Goal: Navigation & Orientation: Find specific page/section

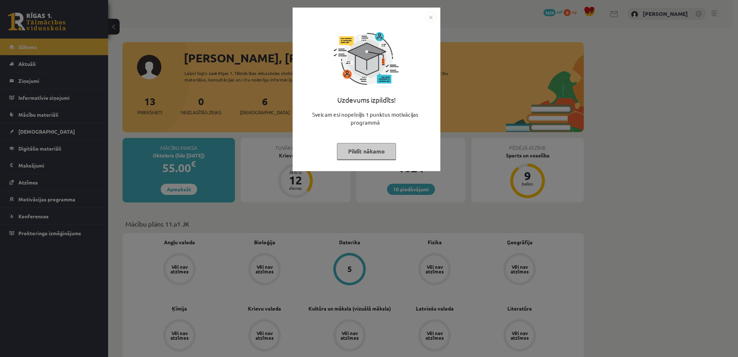
click at [428, 17] on img "Close" at bounding box center [430, 17] width 11 height 11
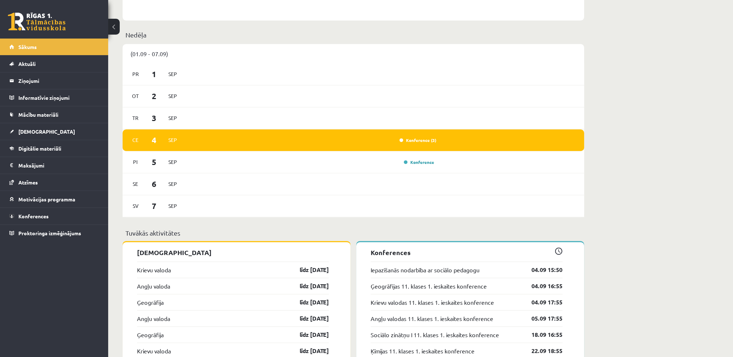
scroll to position [469, 0]
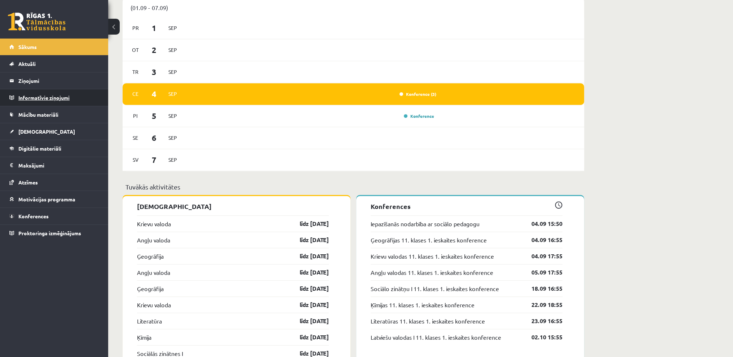
click at [65, 93] on legend "Informatīvie ziņojumi 0" at bounding box center [58, 97] width 81 height 17
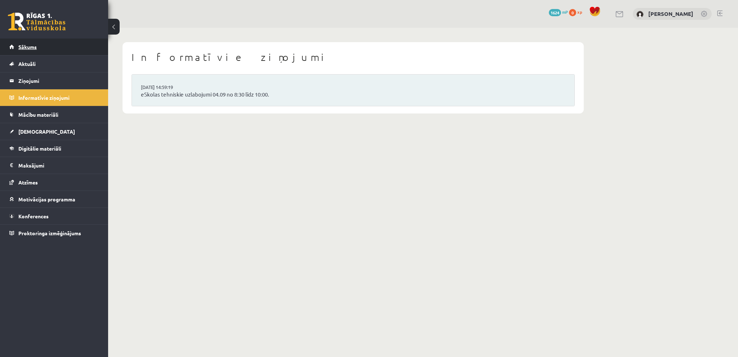
click at [36, 48] on span "Sākums" at bounding box center [27, 47] width 18 height 6
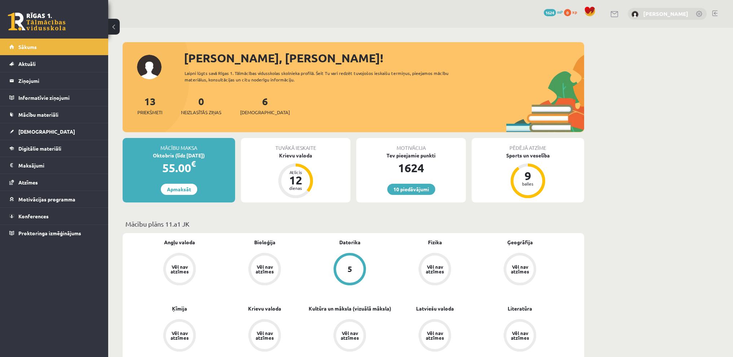
click at [665, 12] on link "[PERSON_NAME]" at bounding box center [665, 13] width 45 height 7
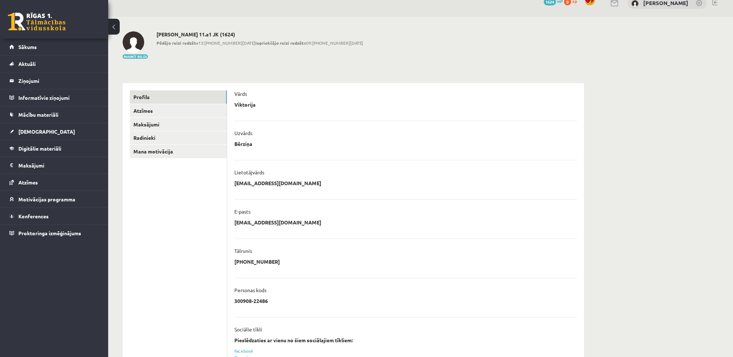
scroll to position [9, 0]
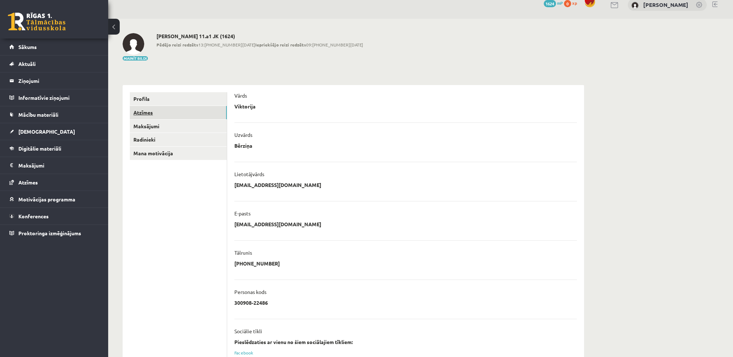
click at [148, 114] on link "Atzīmes" at bounding box center [178, 112] width 97 height 13
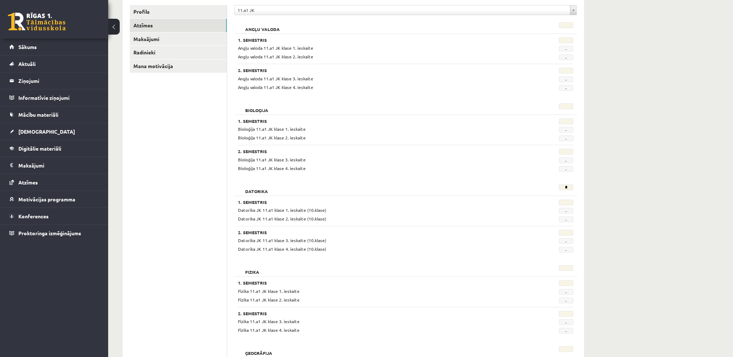
scroll to position [37, 0]
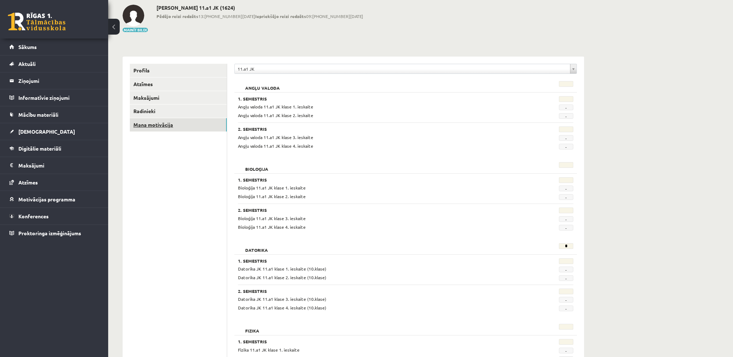
click at [161, 120] on link "Mana motivācija" at bounding box center [178, 124] width 97 height 13
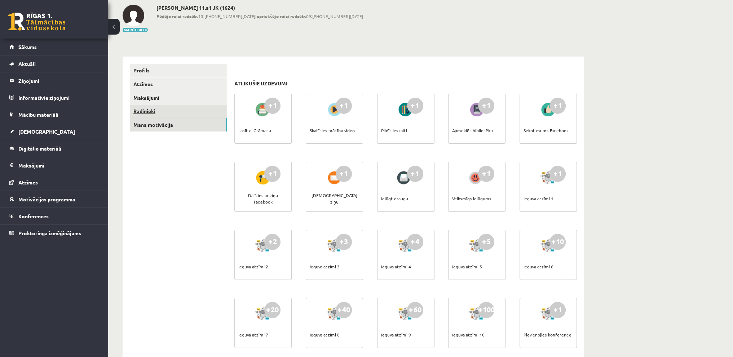
click at [167, 108] on link "Radinieki" at bounding box center [178, 111] width 97 height 13
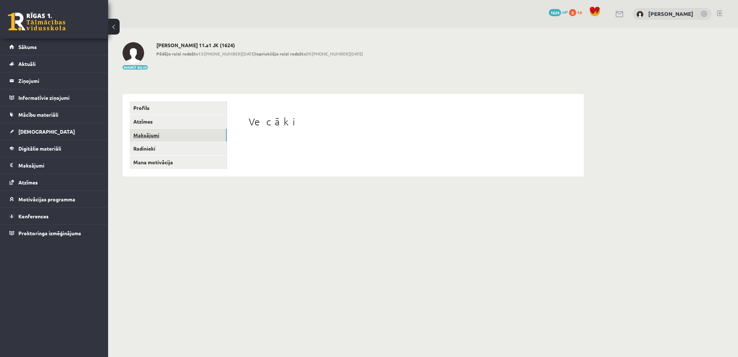
click at [169, 137] on link "Maksājumi" at bounding box center [178, 135] width 97 height 13
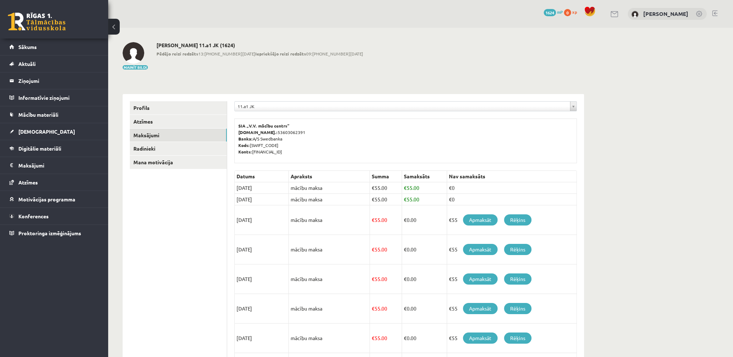
click at [136, 52] on img at bounding box center [134, 53] width 22 height 22
click at [22, 40] on link "Sākums" at bounding box center [54, 47] width 90 height 17
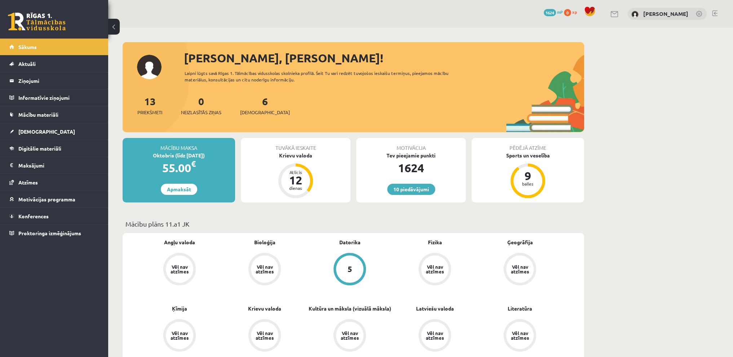
click at [699, 16] on link at bounding box center [699, 14] width 7 height 7
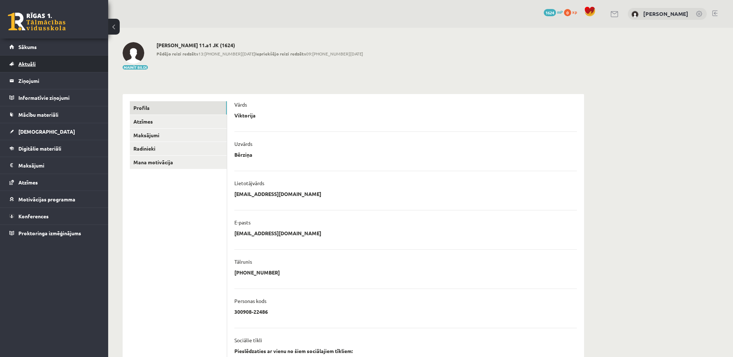
click at [39, 61] on link "Aktuāli" at bounding box center [54, 64] width 90 height 17
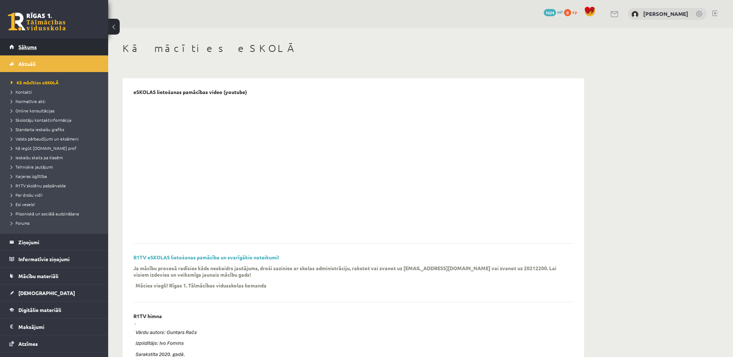
click at [35, 46] on span "Sākums" at bounding box center [27, 47] width 18 height 6
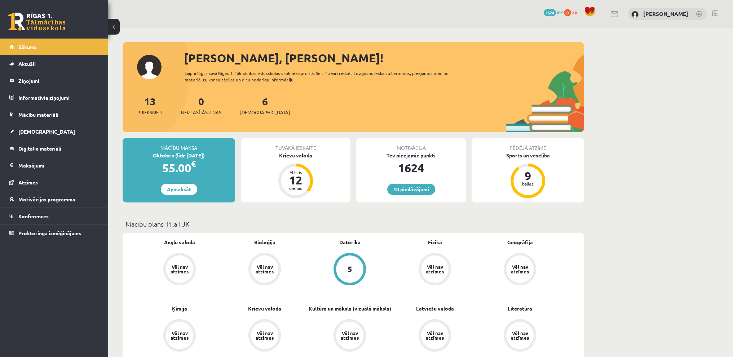
click at [18, 112] on link "Mācību materiāli" at bounding box center [54, 114] width 90 height 17
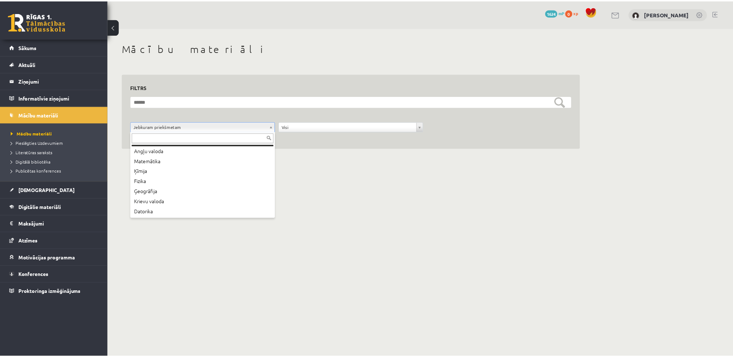
scroll to position [69, 0]
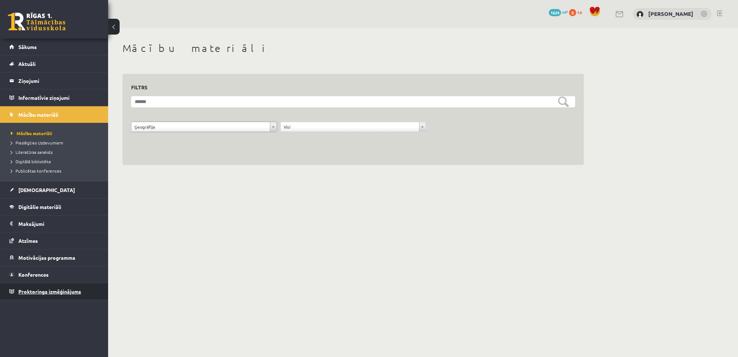
click at [48, 294] on link "Proktoringa izmēģinājums" at bounding box center [54, 291] width 90 height 17
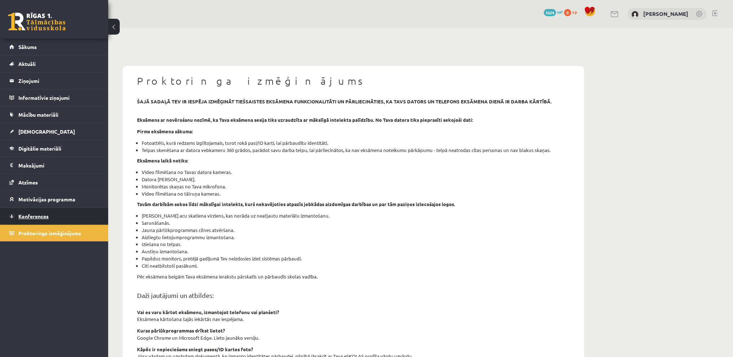
click at [42, 210] on link "Konferences" at bounding box center [54, 216] width 90 height 17
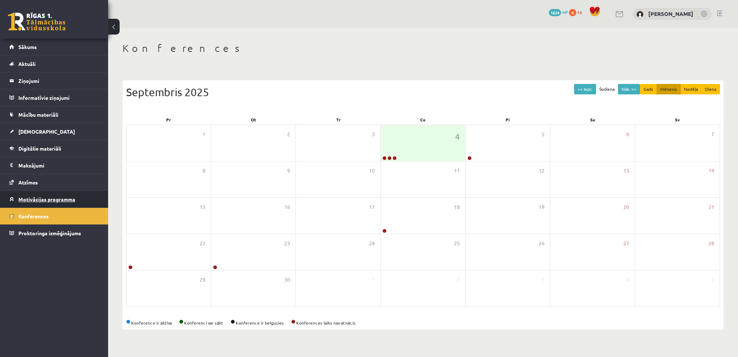
click at [28, 199] on span "Motivācijas programma" at bounding box center [46, 199] width 57 height 6
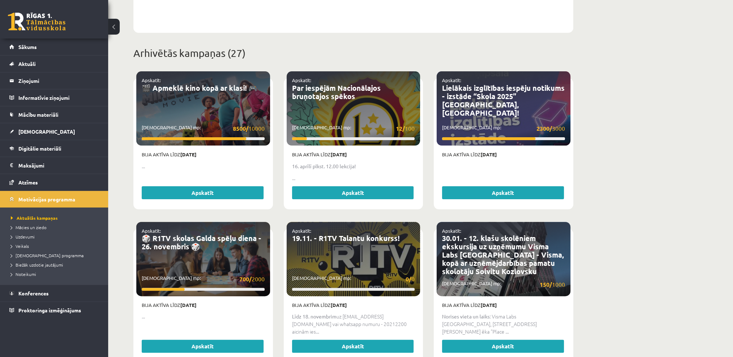
scroll to position [252, 0]
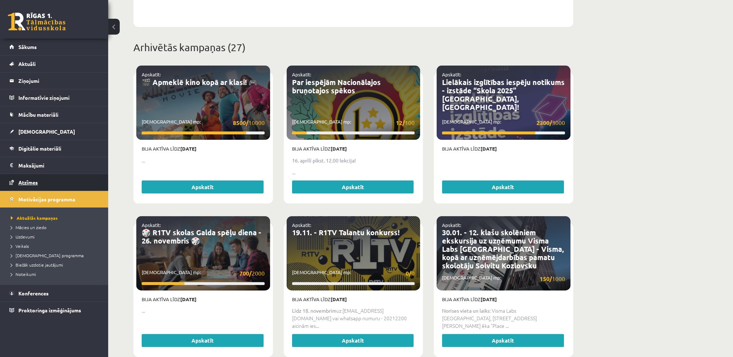
click at [31, 176] on link "Atzīmes" at bounding box center [54, 182] width 90 height 17
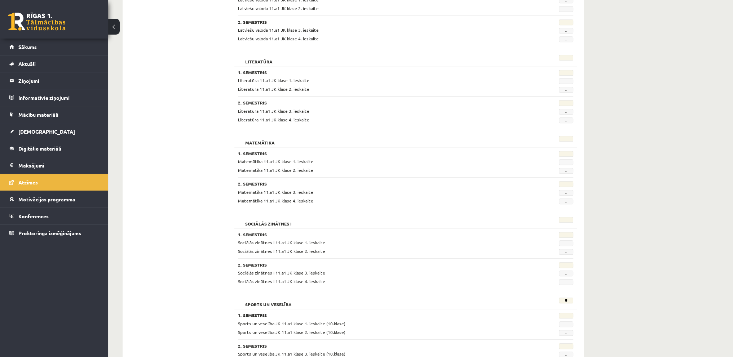
scroll to position [830, 0]
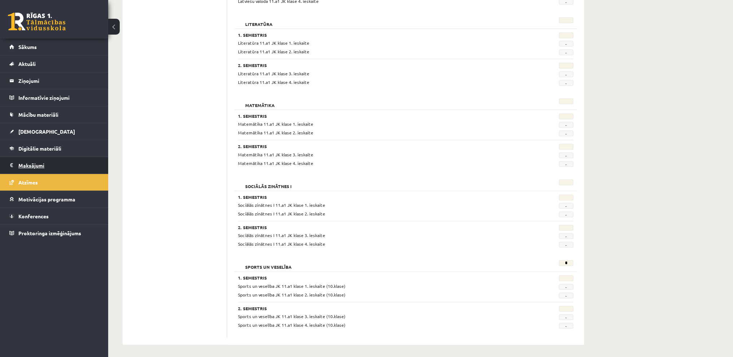
click at [17, 160] on link "Maksājumi 0" at bounding box center [54, 165] width 90 height 17
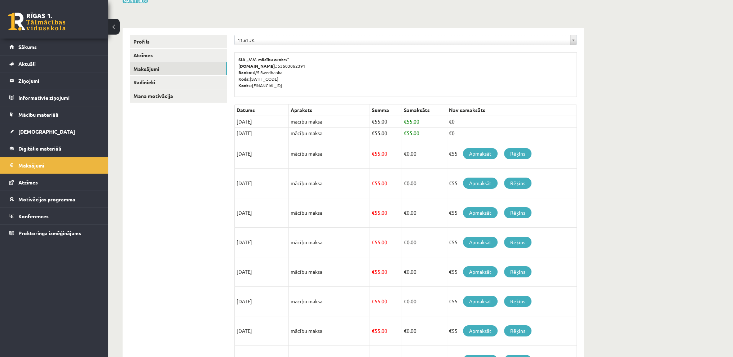
scroll to position [62, 0]
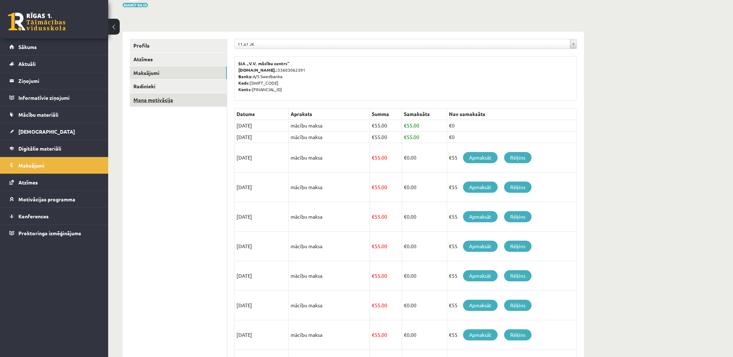
click at [136, 104] on link "Mana motivācija" at bounding box center [178, 99] width 97 height 13
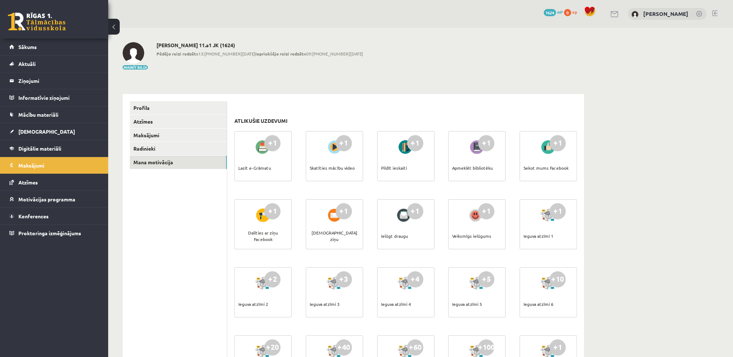
click at [716, 15] on link at bounding box center [714, 13] width 5 height 6
